Goal: Find specific page/section: Find specific page/section

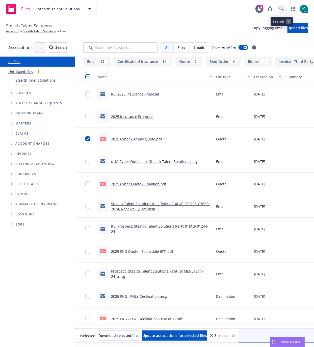
click at [284, 8] on link at bounding box center [282, 9] width 10 height 10
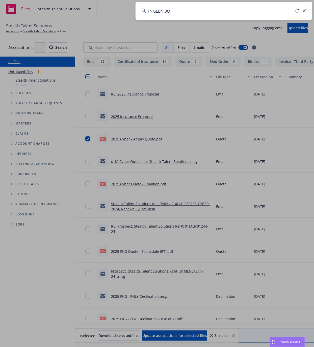
type input "INGLENOOK"
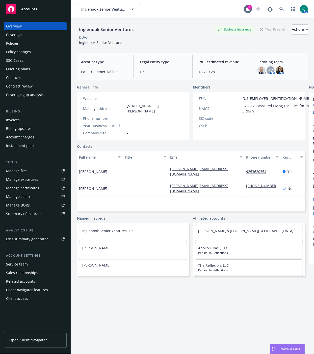
click at [9, 183] on div "Manage exposures" at bounding box center [22, 180] width 32 height 8
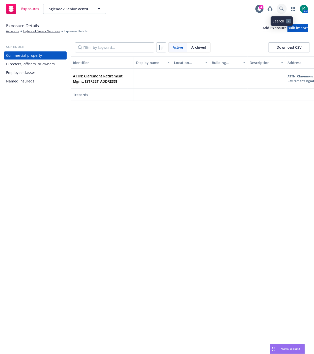
click at [281, 9] on icon at bounding box center [281, 9] width 4 height 4
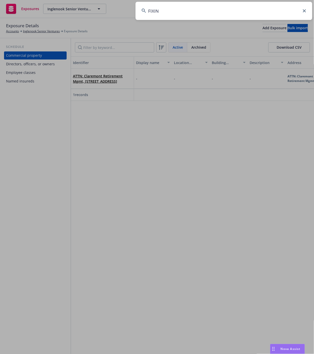
type input "FIXINS"
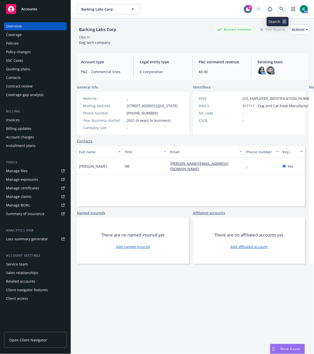
click at [279, 9] on icon at bounding box center [281, 9] width 4 height 4
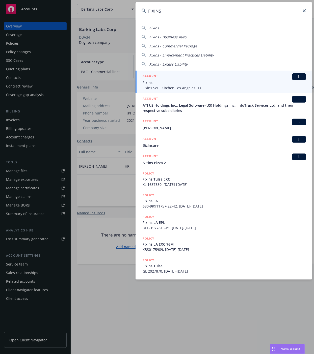
type input "FIXINS"
click at [206, 79] on div "ACCOUNT BI" at bounding box center [224, 76] width 163 height 7
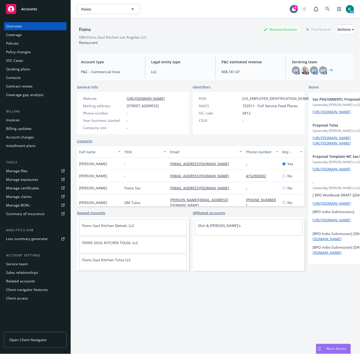
click at [22, 70] on div "Quoting plans" at bounding box center [18, 69] width 24 height 8
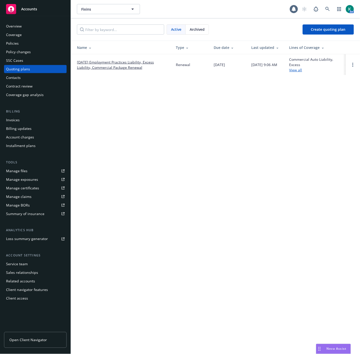
click at [104, 66] on link "[DATE] Employment Practices Liability, Excess Liability, Commercial Package Ren…" at bounding box center [122, 65] width 91 height 11
